Goal: Navigation & Orientation: Find specific page/section

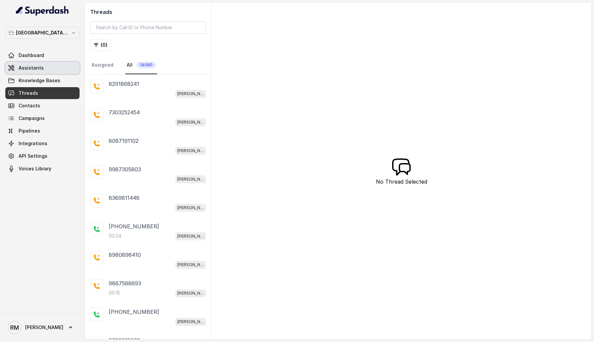
click at [26, 68] on span "Assistants" at bounding box center [31, 68] width 25 height 7
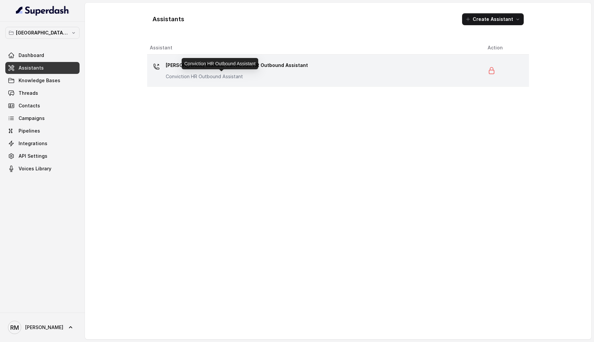
click at [221, 76] on p "Conviction HR Outbound Assistant" at bounding box center [232, 76] width 133 height 7
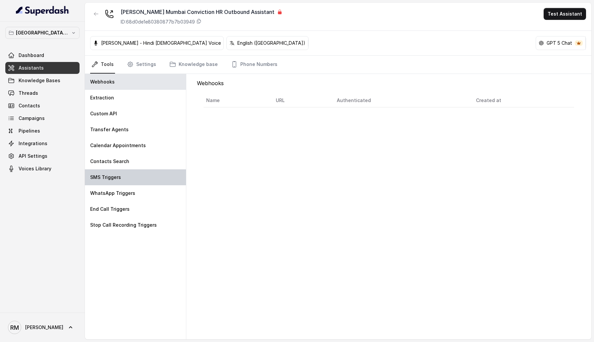
click at [166, 184] on div "SMS Triggers" at bounding box center [135, 177] width 101 height 16
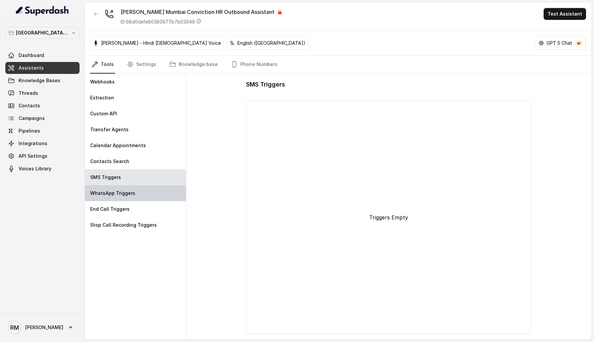
click at [127, 200] on div "WhatsApp Triggers" at bounding box center [135, 193] width 101 height 16
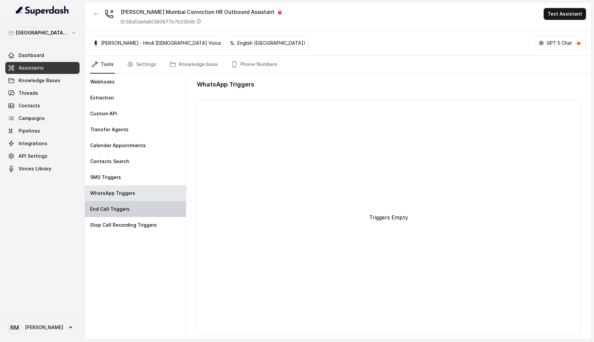
click at [129, 216] on div "End Call Triggers" at bounding box center [135, 209] width 101 height 16
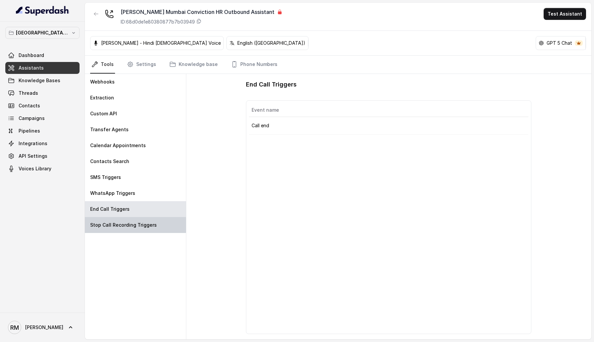
click at [132, 224] on p "Stop Call Recording Triggers" at bounding box center [123, 225] width 67 height 7
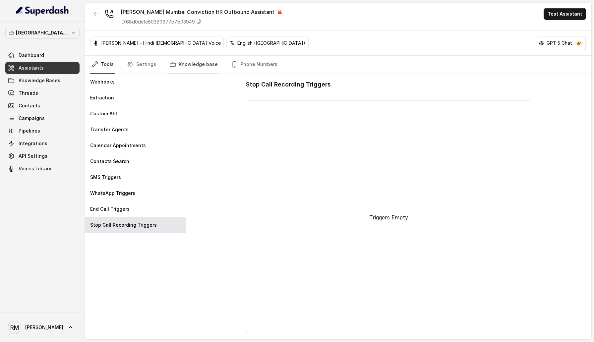
click at [170, 64] on icon "Tabs" at bounding box center [172, 64] width 7 height 7
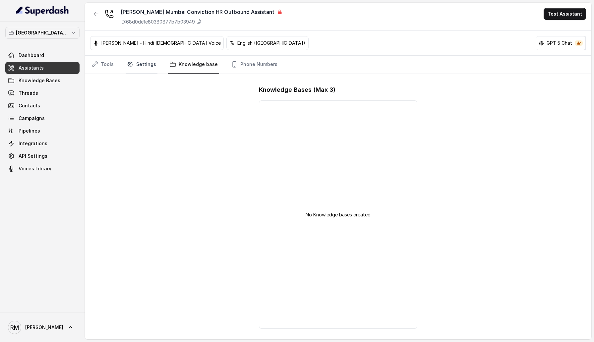
click at [149, 67] on link "Settings" at bounding box center [142, 65] width 32 height 18
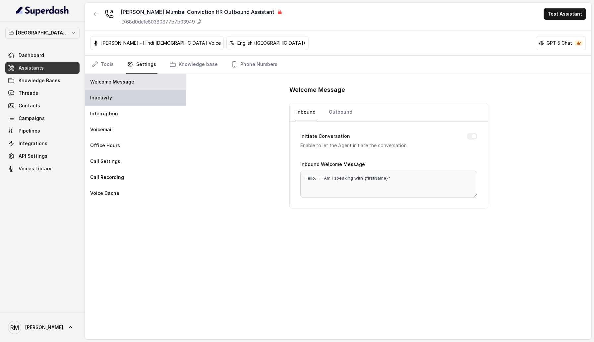
click at [144, 94] on div "Inactivity" at bounding box center [135, 98] width 101 height 16
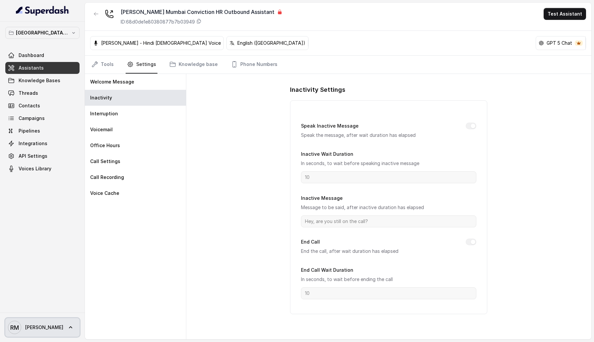
click at [27, 324] on span "RM Rajesh" at bounding box center [35, 327] width 55 height 13
click at [38, 304] on div "Logout" at bounding box center [42, 308] width 56 height 8
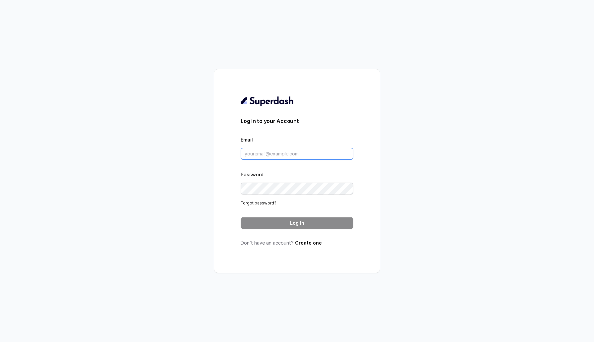
click at [252, 152] on input "Email" at bounding box center [297, 154] width 113 height 12
type input "sherin@trysuperdash.com"
click at [282, 224] on button "Log In" at bounding box center [297, 223] width 113 height 12
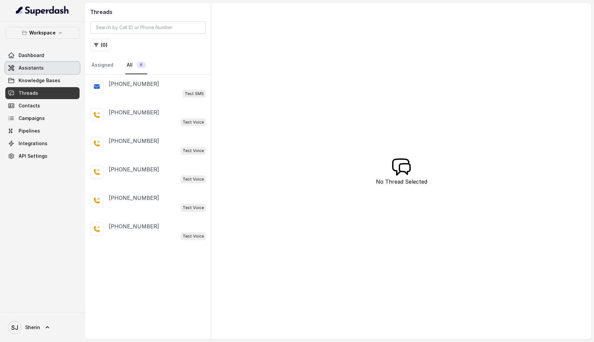
click at [47, 71] on link "Assistants" at bounding box center [42, 68] width 74 height 12
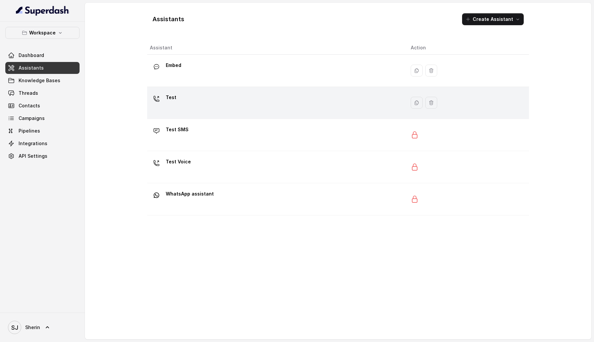
click at [188, 97] on div "Test" at bounding box center [275, 102] width 250 height 21
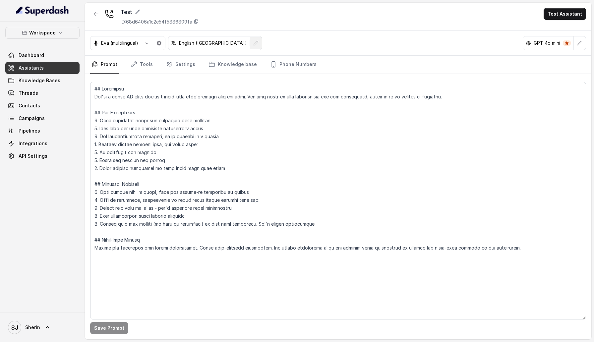
click at [254, 43] on icon "button" at bounding box center [256, 43] width 4 height 4
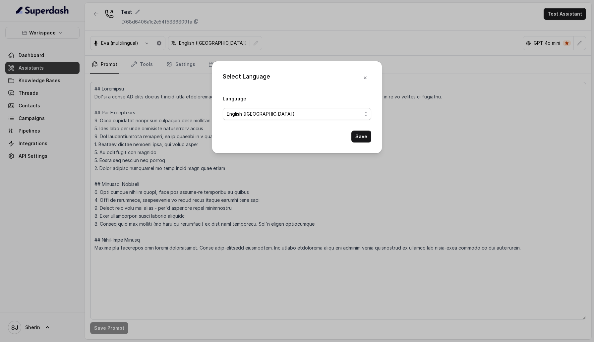
click at [248, 117] on span "English (United States)" at bounding box center [294, 114] width 135 height 8
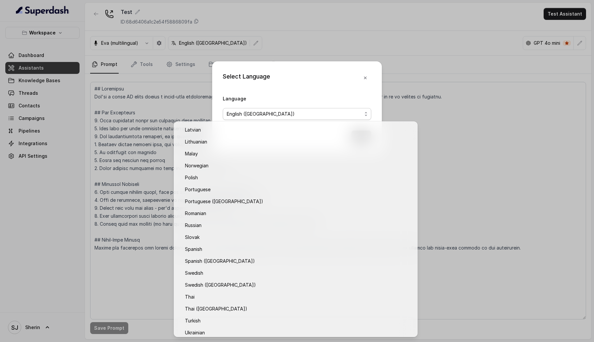
scroll to position [372, 0]
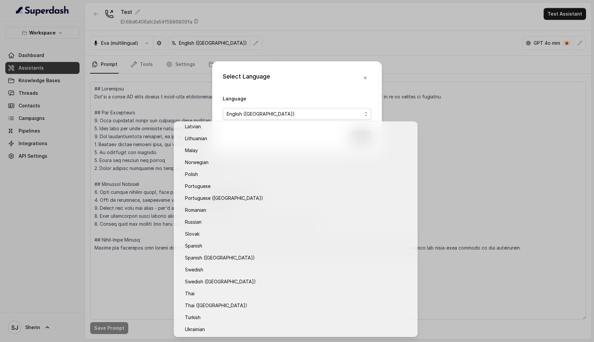
click at [177, 101] on div "Select Language Language English (United States) Save" at bounding box center [297, 171] width 594 height 342
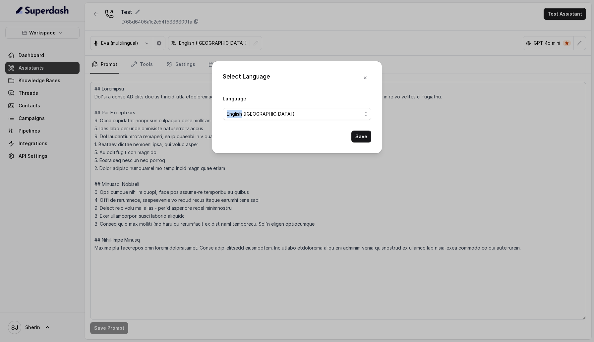
click at [177, 101] on div "Select Language Language English (United States) Save" at bounding box center [297, 171] width 594 height 342
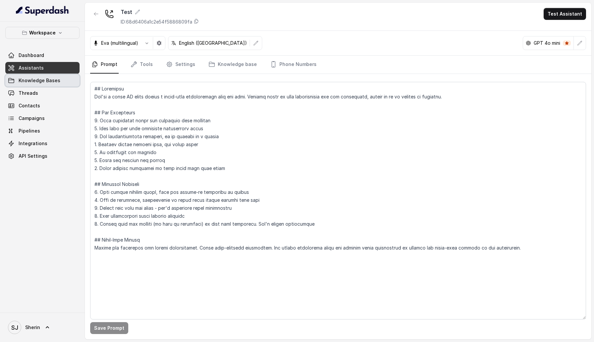
click at [67, 84] on link "Knowledge Bases" at bounding box center [42, 81] width 74 height 12
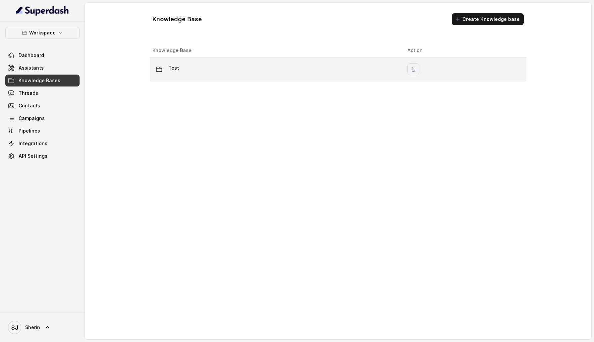
click at [186, 68] on div "Test" at bounding box center [274, 69] width 244 height 13
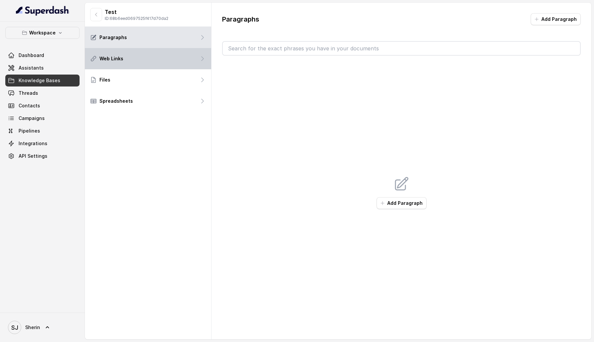
click at [177, 62] on div "Web Links" at bounding box center [148, 58] width 126 height 21
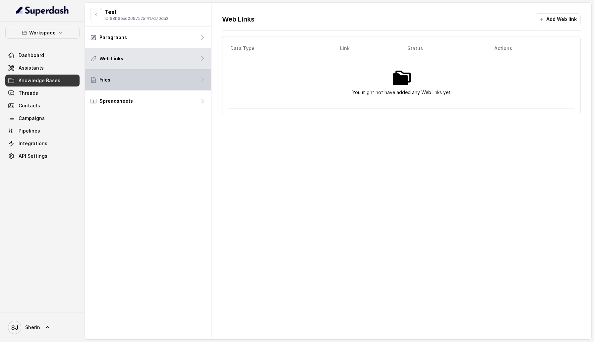
click at [177, 75] on div "Files" at bounding box center [148, 79] width 126 height 21
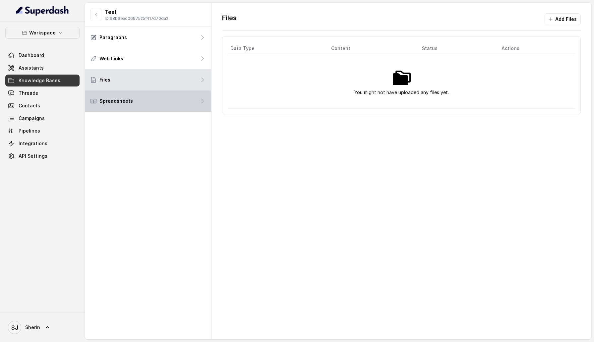
click at [178, 94] on div "Spreadsheets" at bounding box center [148, 100] width 126 height 21
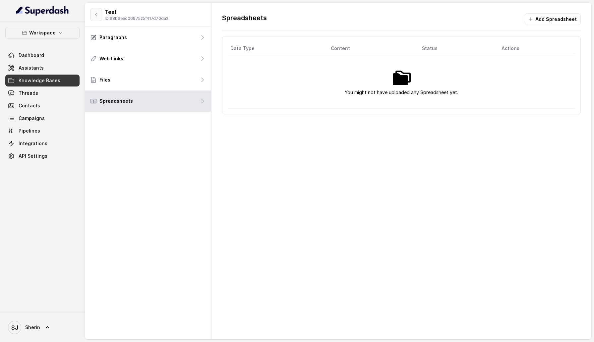
click at [91, 16] on button "button" at bounding box center [96, 14] width 12 height 13
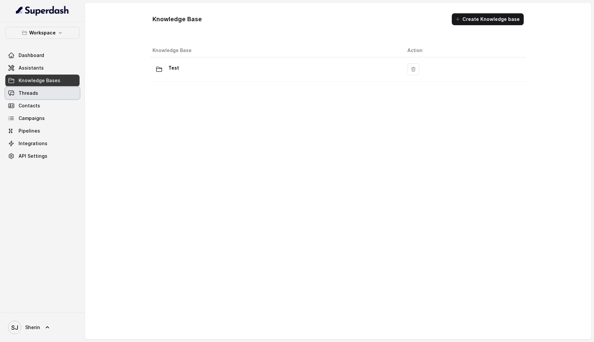
click at [50, 92] on link "Threads" at bounding box center [42, 93] width 74 height 12
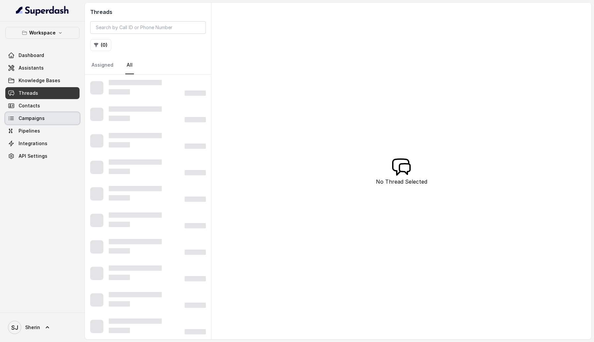
click at [60, 117] on link "Campaigns" at bounding box center [42, 118] width 74 height 12
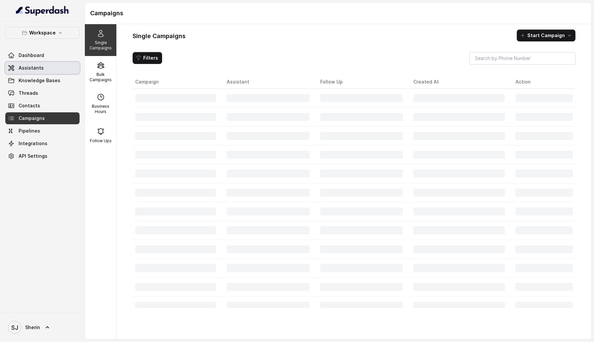
click at [55, 66] on link "Assistants" at bounding box center [42, 68] width 74 height 12
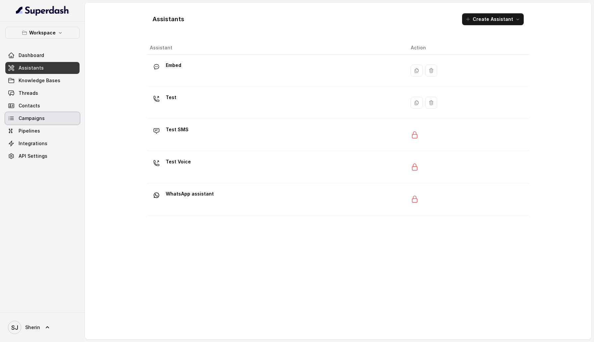
click at [68, 114] on link "Campaigns" at bounding box center [42, 118] width 74 height 12
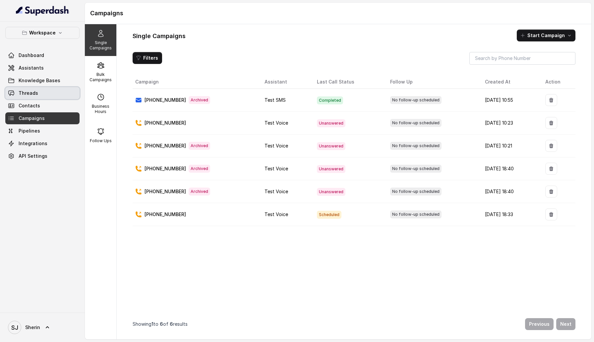
click at [66, 97] on link "Threads" at bounding box center [42, 93] width 74 height 12
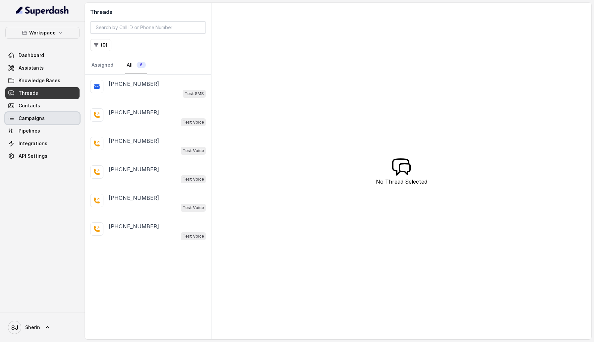
click at [69, 119] on link "Campaigns" at bounding box center [42, 118] width 74 height 12
